Goal: Task Accomplishment & Management: Complete application form

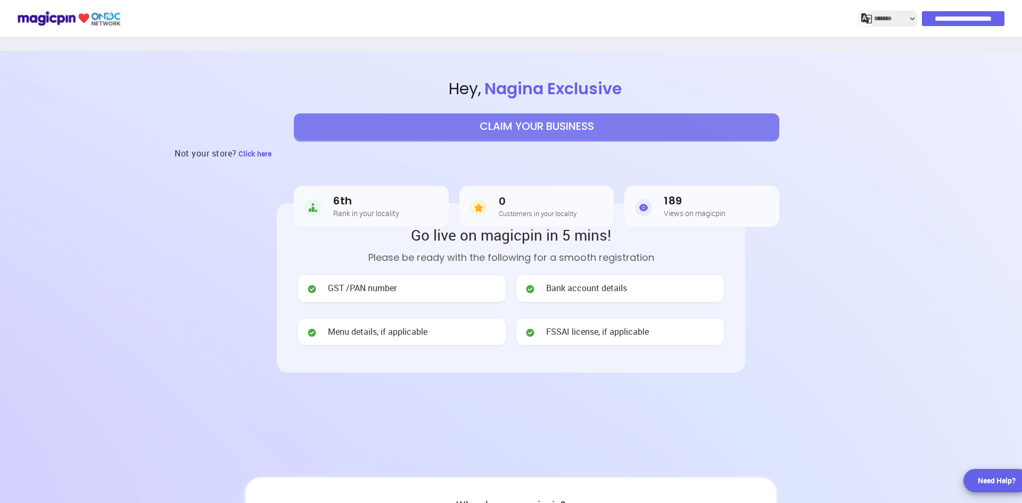
select select "*******"
click at [420, 282] on div "GST /PAN number" at bounding box center [402, 288] width 208 height 27
click at [575, 290] on span "Bank account details" at bounding box center [586, 288] width 81 height 12
click at [604, 324] on div "FSSAI license, if applicable" at bounding box center [621, 332] width 208 height 27
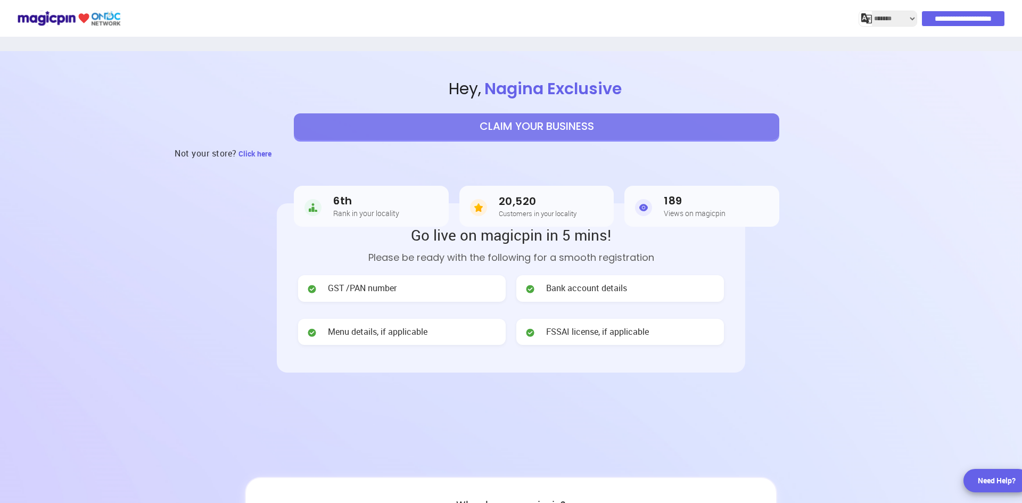
drag, startPoint x: 458, startPoint y: 333, endPoint x: 484, endPoint y: 327, distance: 26.3
click at [459, 333] on div "Menu details, if applicable" at bounding box center [402, 332] width 208 height 27
click at [559, 120] on button "CLAIM YOUR BUSINESS" at bounding box center [537, 126] width 486 height 27
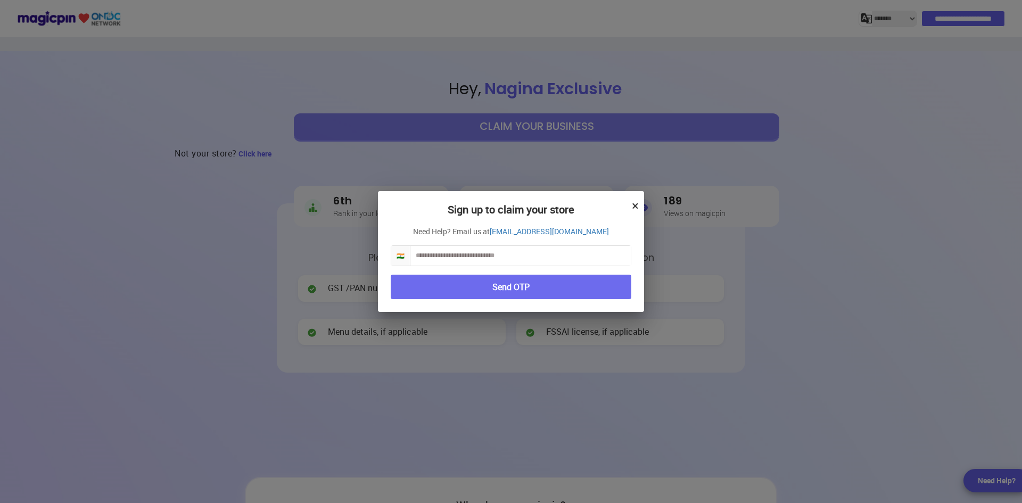
click at [637, 209] on button "×" at bounding box center [635, 206] width 7 height 18
